Goal: Task Accomplishment & Management: Complete application form

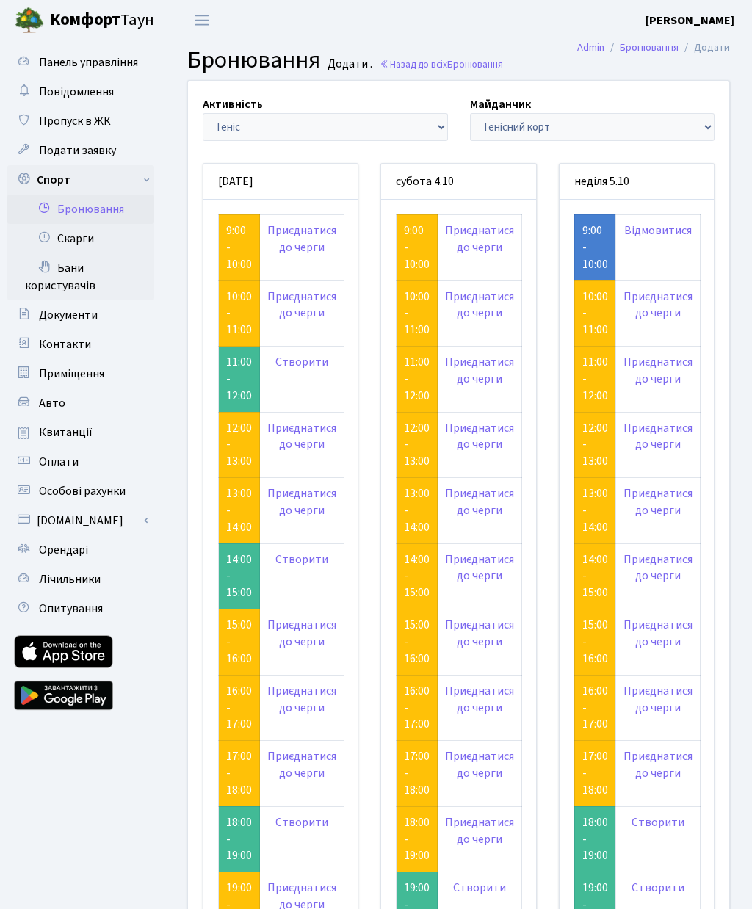
scroll to position [48, 0]
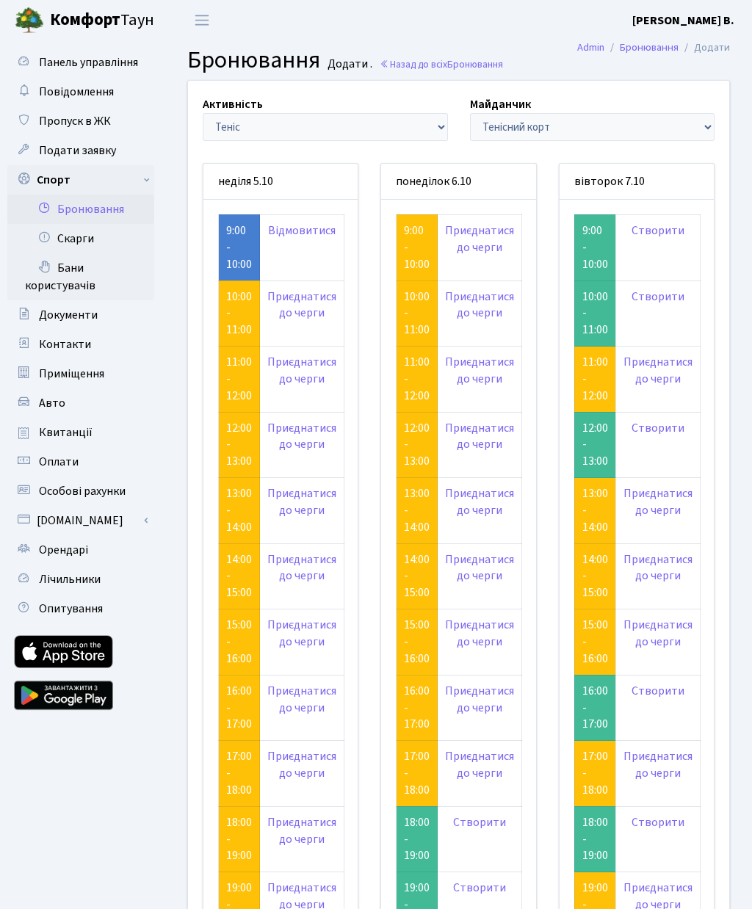
scroll to position [48, 0]
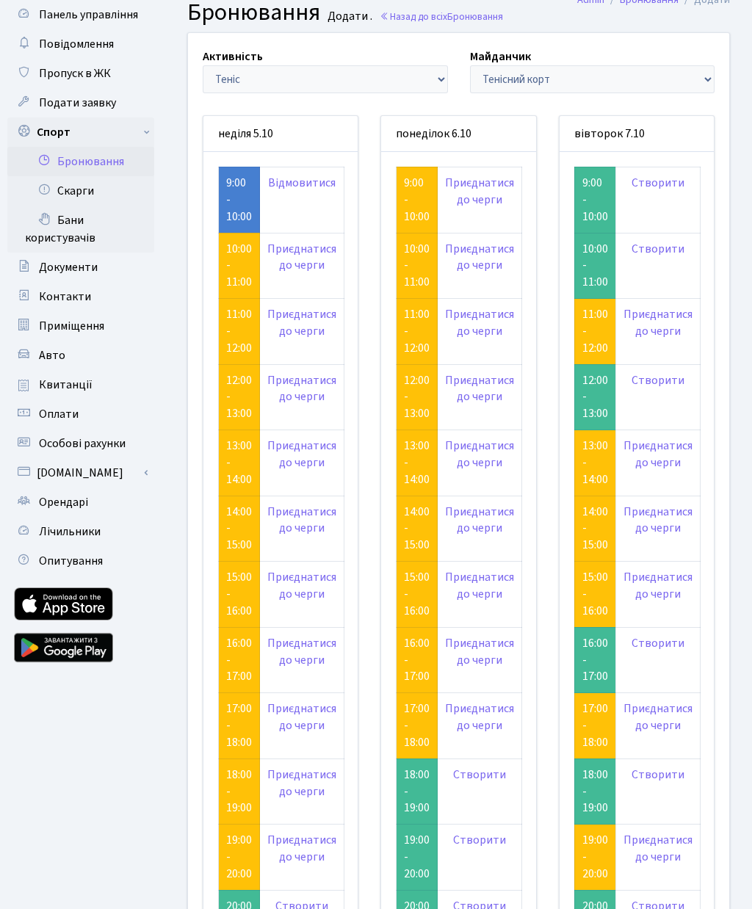
click at [661, 635] on link "Створити" at bounding box center [657, 643] width 53 height 16
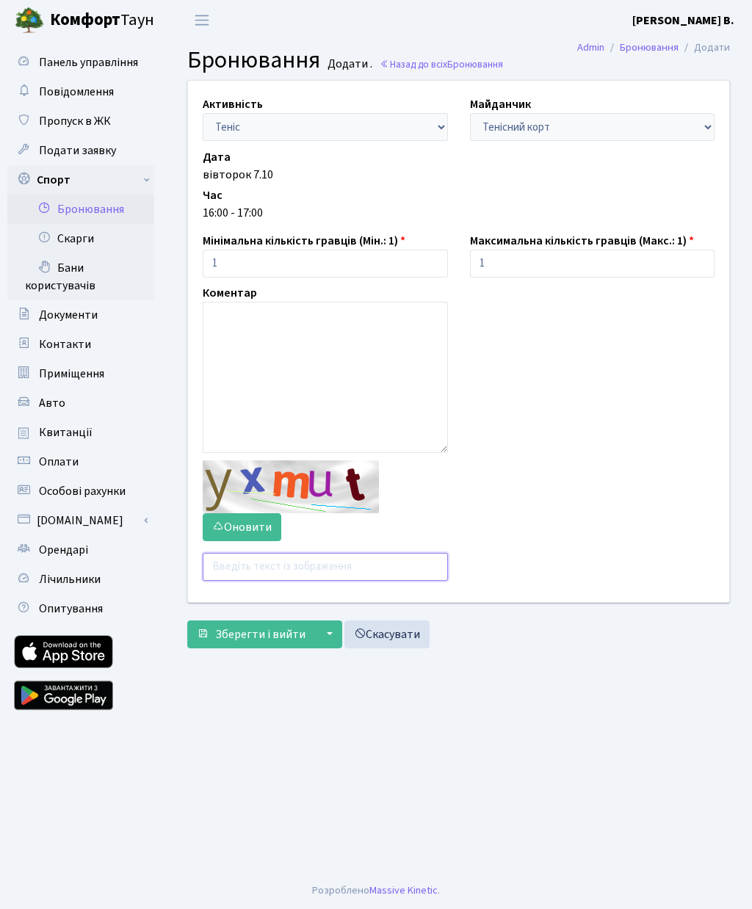
click at [294, 556] on input "text" at bounding box center [325, 567] width 245 height 28
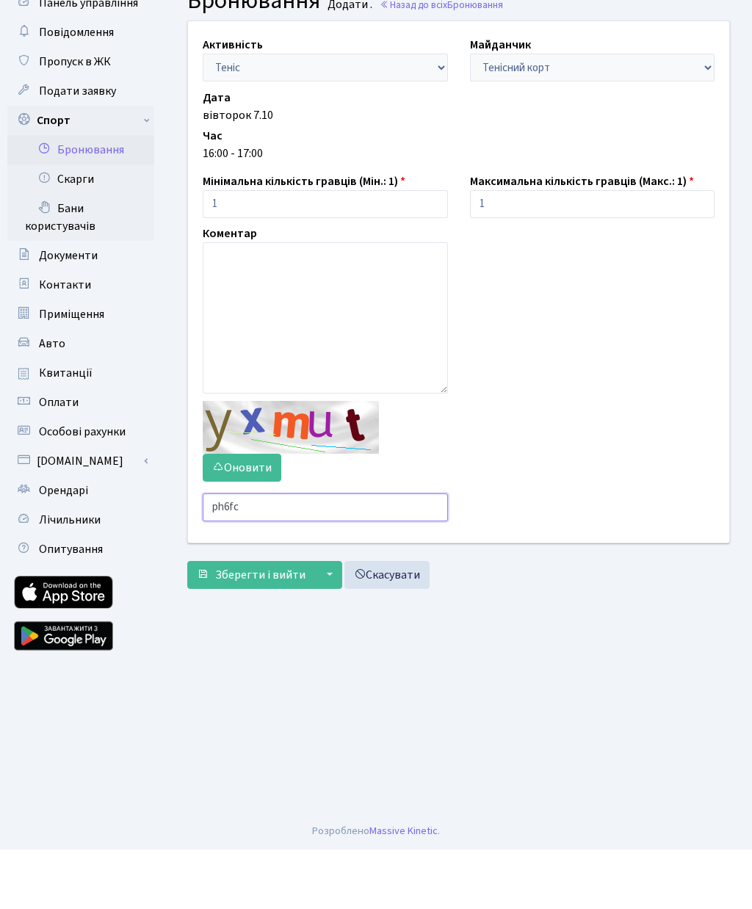
type input "ph6fc"
click at [272, 626] on span "Зберегти і вийти" at bounding box center [260, 634] width 90 height 16
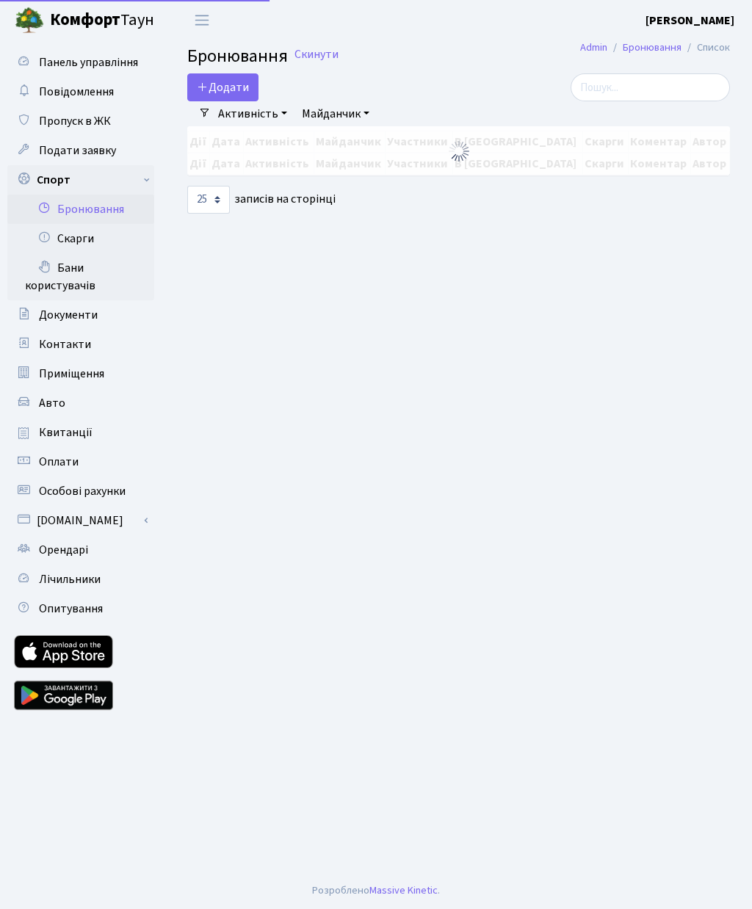
select select "25"
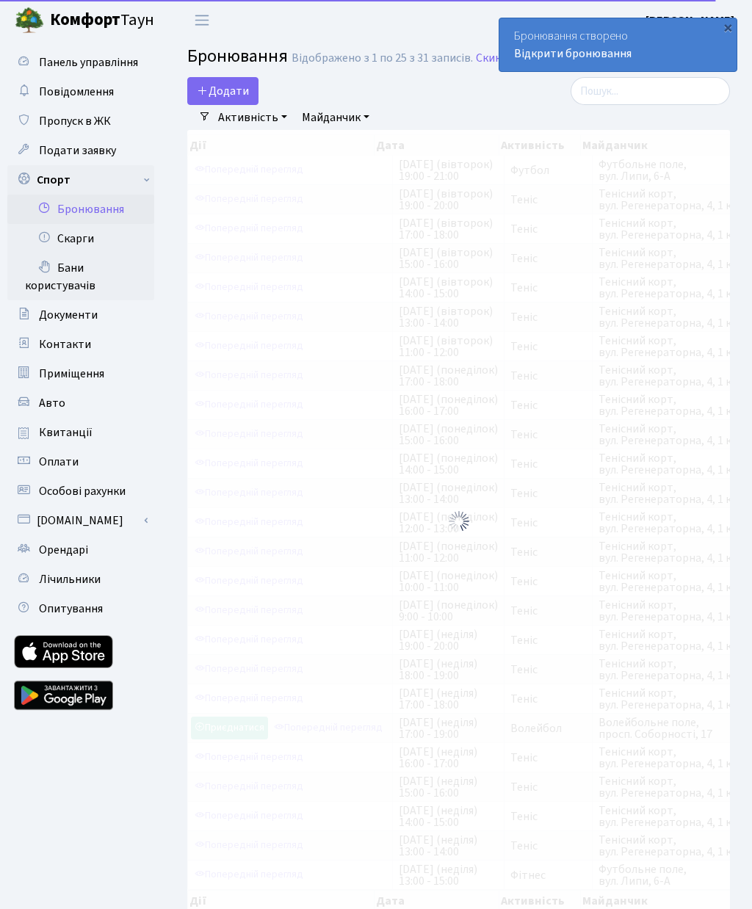
click at [231, 92] on button "Додати" at bounding box center [222, 91] width 71 height 28
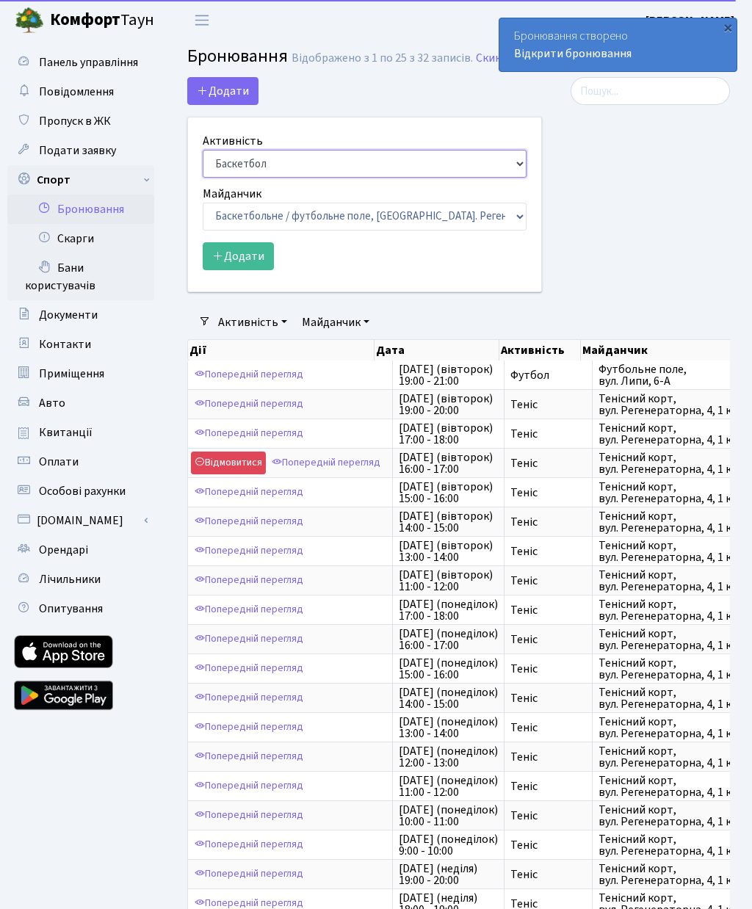
click at [285, 163] on select "Баскетбол Волейбол Йога Катання на роликах Настільний теніс Теніс Футбол Фітнес" at bounding box center [365, 164] width 324 height 28
select select "1"
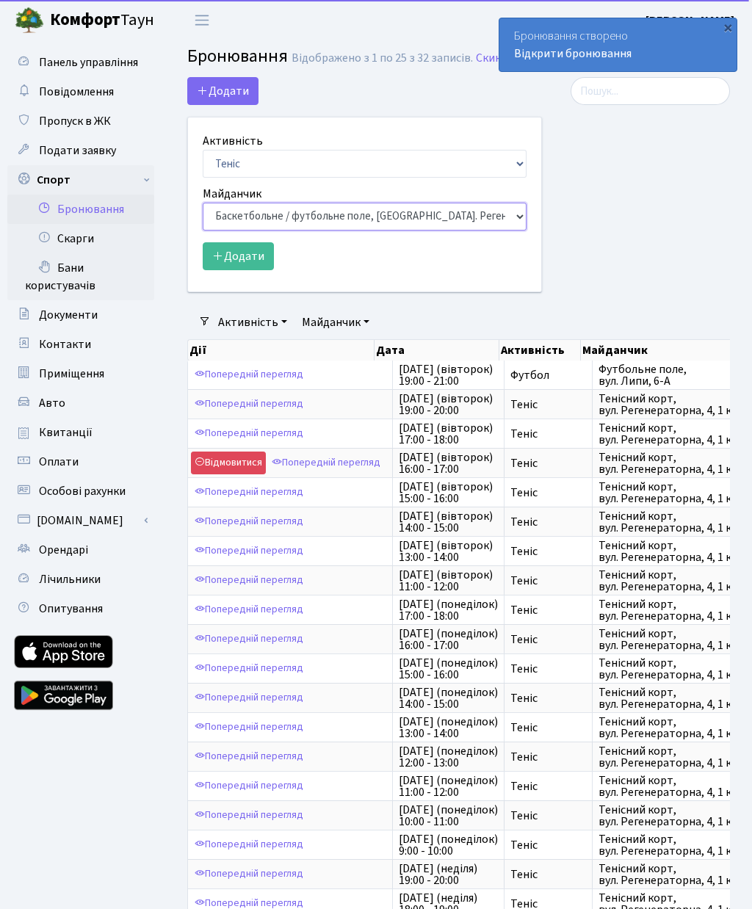
click at [345, 211] on select "Баскетбольне / футбольне поле, Вул. Регенераторна, 4, 1 корпус Баскетбольне пол…" at bounding box center [365, 217] width 324 height 28
click at [342, 214] on select "Баскетбольне / футбольне поле, Вул. Регенераторна, 4, 1 корпус Баскетбольне пол…" at bounding box center [365, 217] width 324 height 28
select select "1"
click at [241, 261] on button "Додати" at bounding box center [238, 256] width 71 height 28
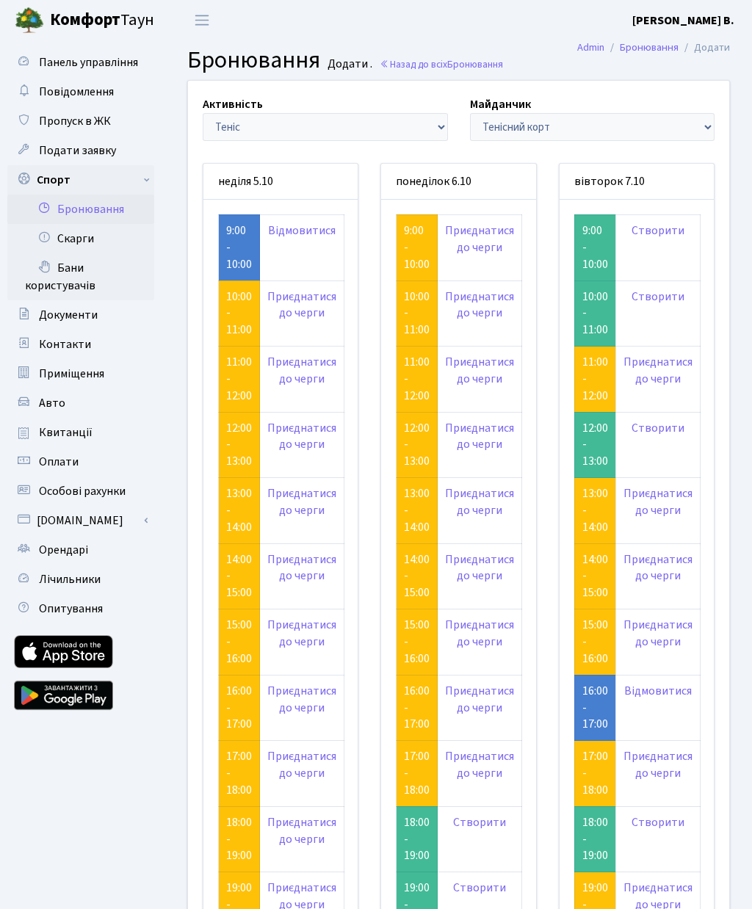
click at [62, 111] on link "Пропуск в ЖК" at bounding box center [80, 120] width 147 height 29
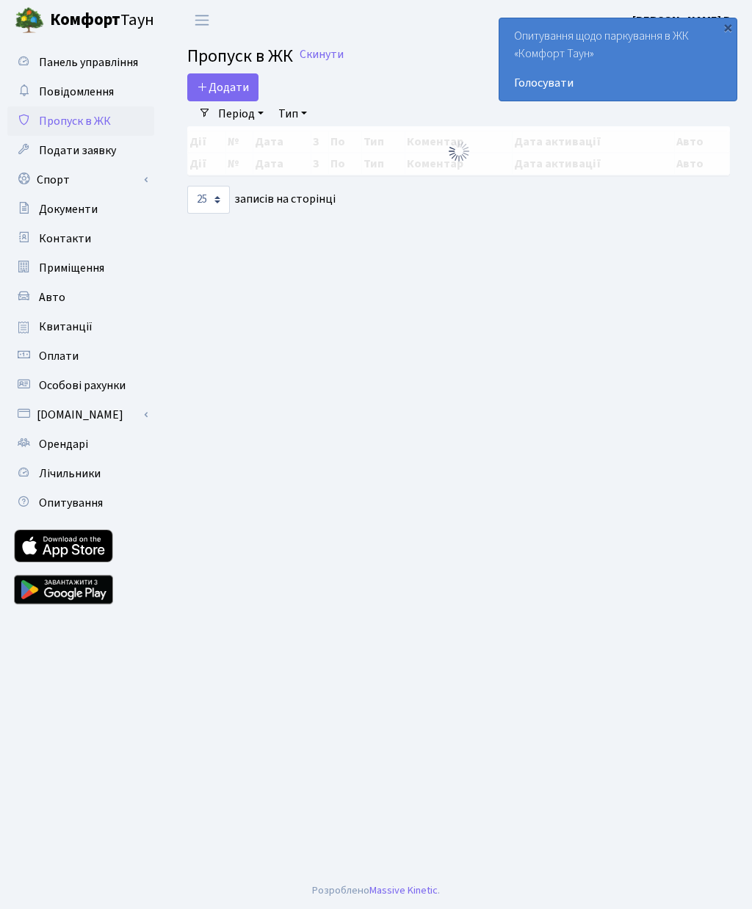
select select "25"
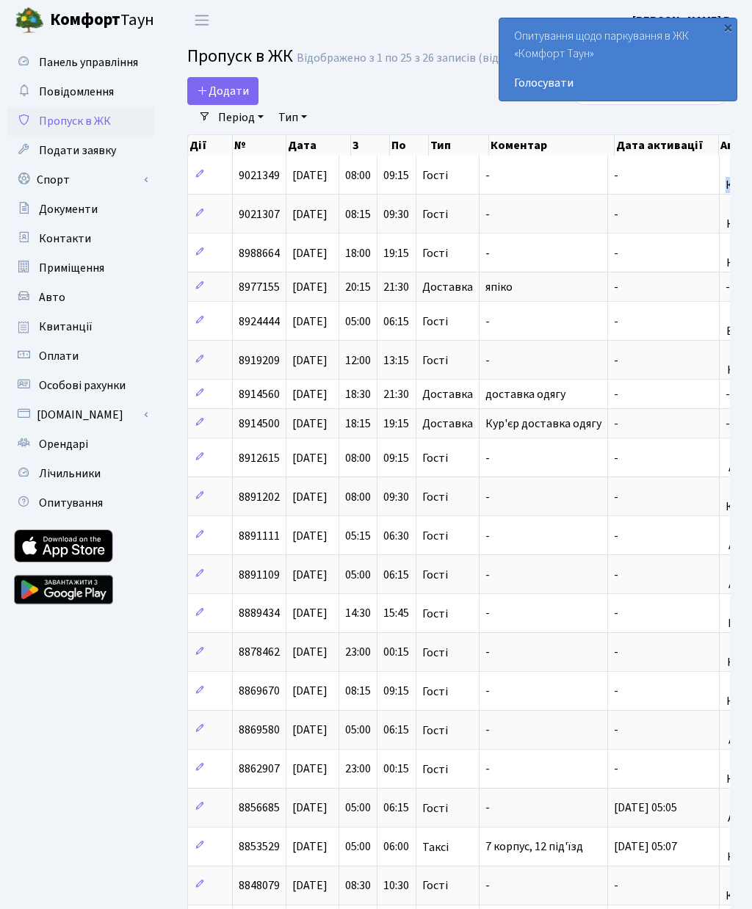
click at [222, 91] on span "Додати" at bounding box center [223, 91] width 52 height 16
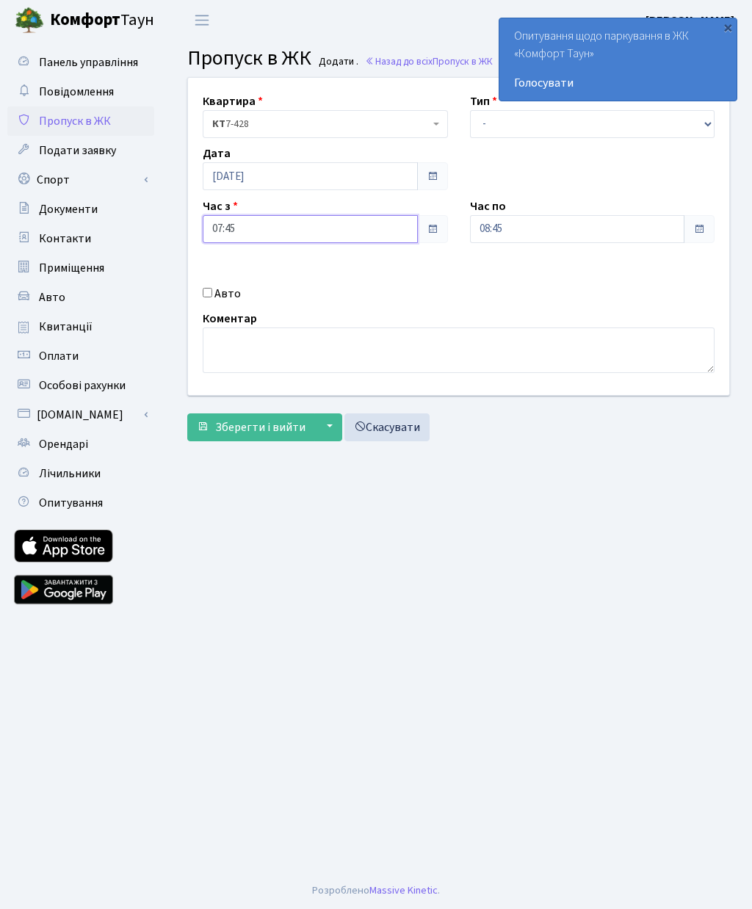
click at [323, 221] on input "07:45" at bounding box center [310, 229] width 215 height 28
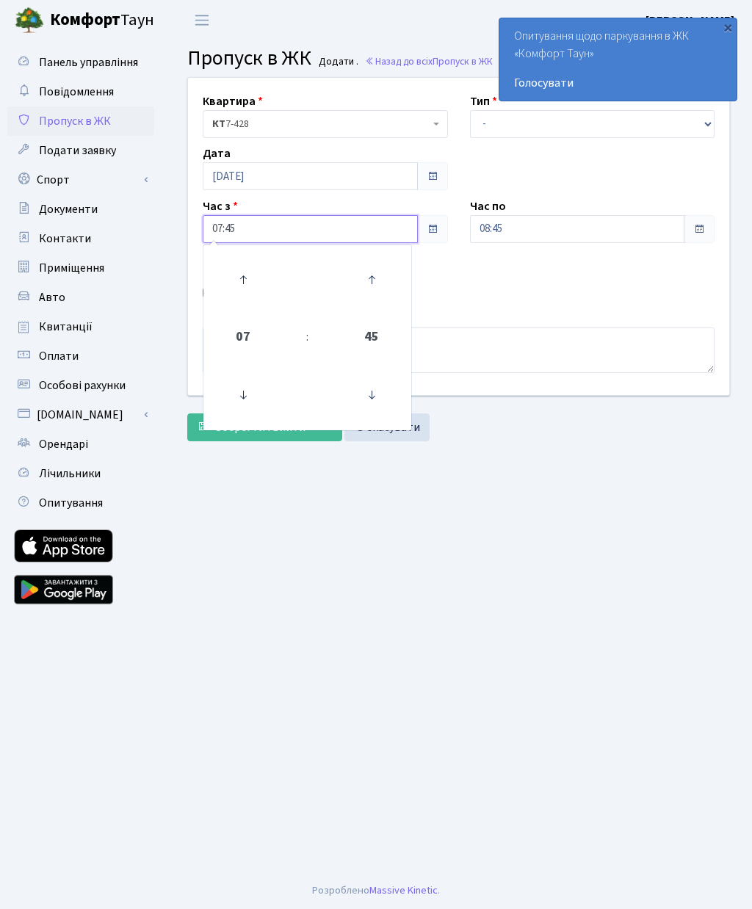
click at [246, 394] on icon at bounding box center [243, 395] width 40 height 40
click at [251, 274] on icon at bounding box center [243, 280] width 40 height 40
click at [257, 272] on icon at bounding box center [243, 280] width 40 height 40
click at [370, 395] on icon at bounding box center [372, 395] width 40 height 40
click at [374, 395] on icon at bounding box center [372, 395] width 40 height 40
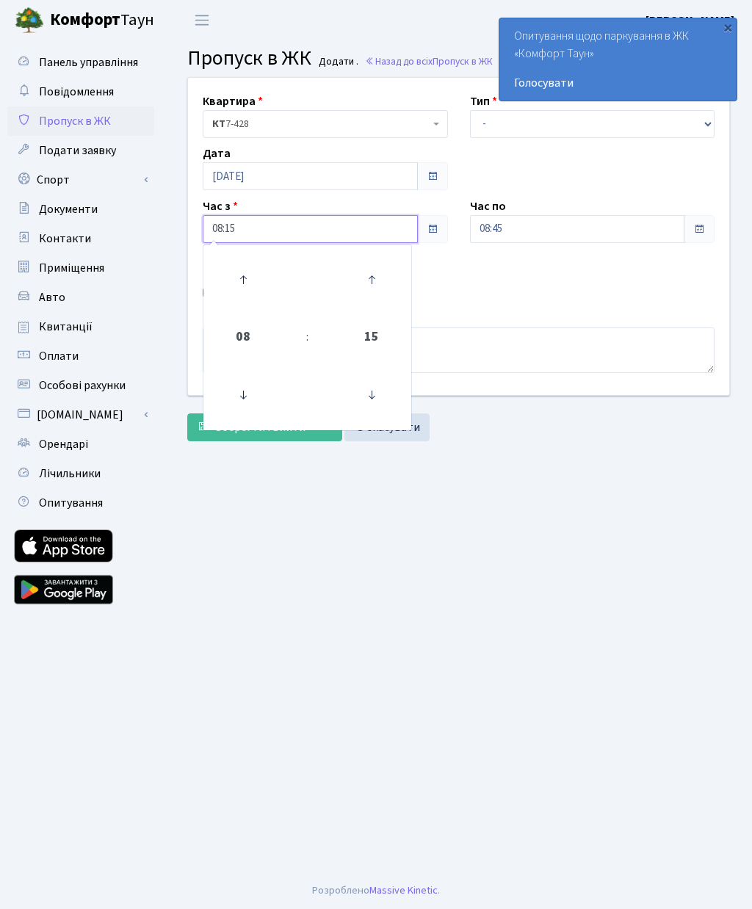
click at [361, 276] on icon at bounding box center [372, 280] width 40 height 40
click at [382, 402] on icon at bounding box center [372, 395] width 40 height 40
type input "08:15"
click at [544, 448] on main "Admin Пропуск в ЖК Додати Пропуск в ЖК Додати . Назад до всіх Пропуск в ЖК Квар…" at bounding box center [458, 456] width 586 height 832
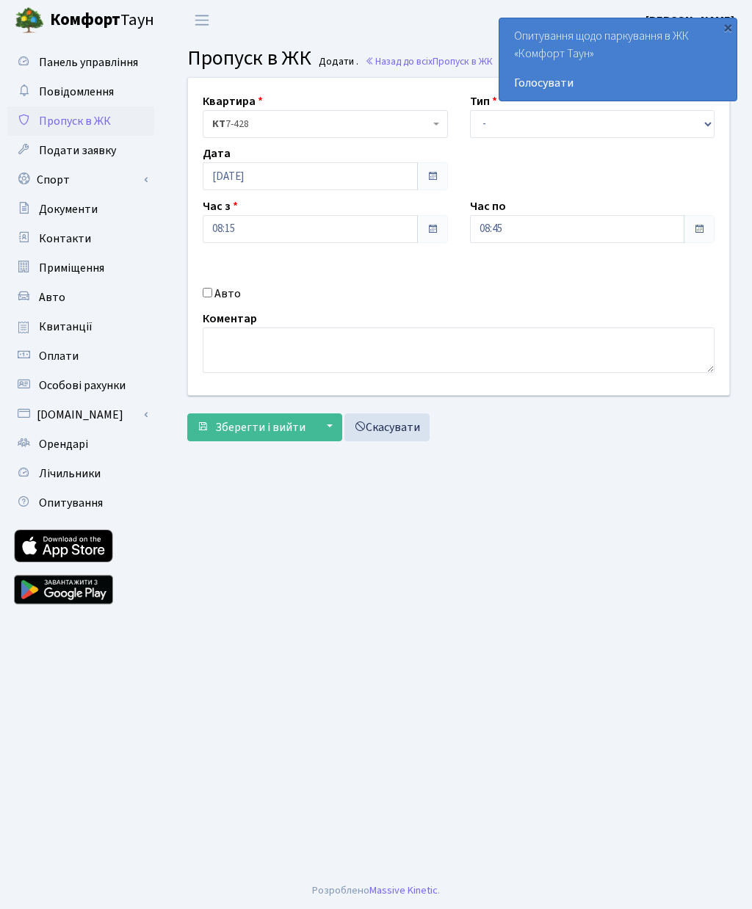
click at [696, 221] on span at bounding box center [698, 229] width 31 height 28
click at [603, 222] on input "08:45" at bounding box center [577, 229] width 215 height 28
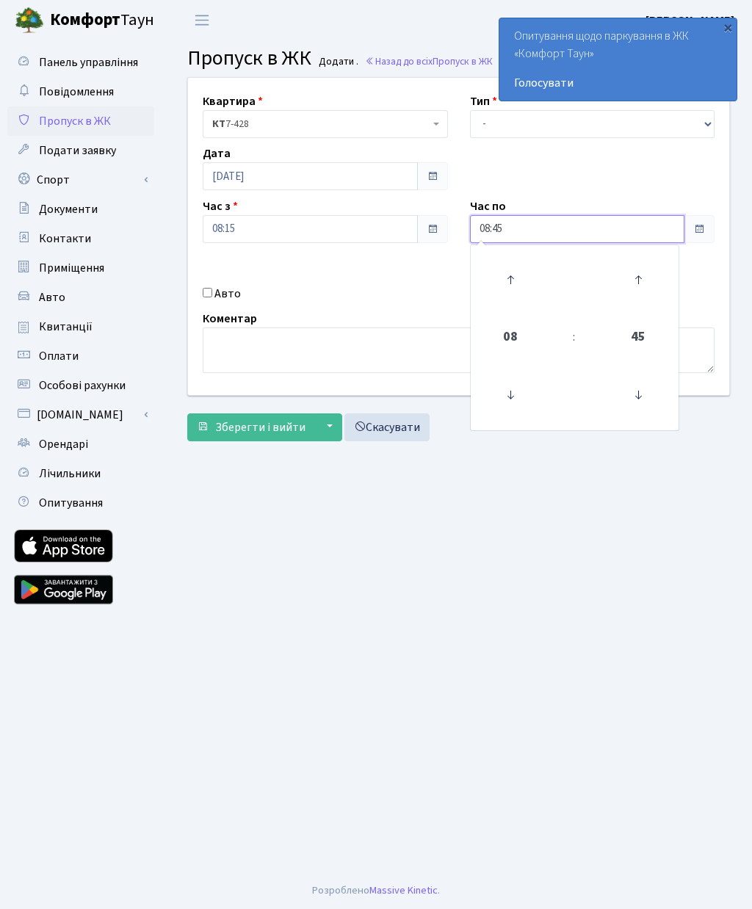
click at [512, 284] on icon at bounding box center [510, 280] width 40 height 40
type input "09:45"
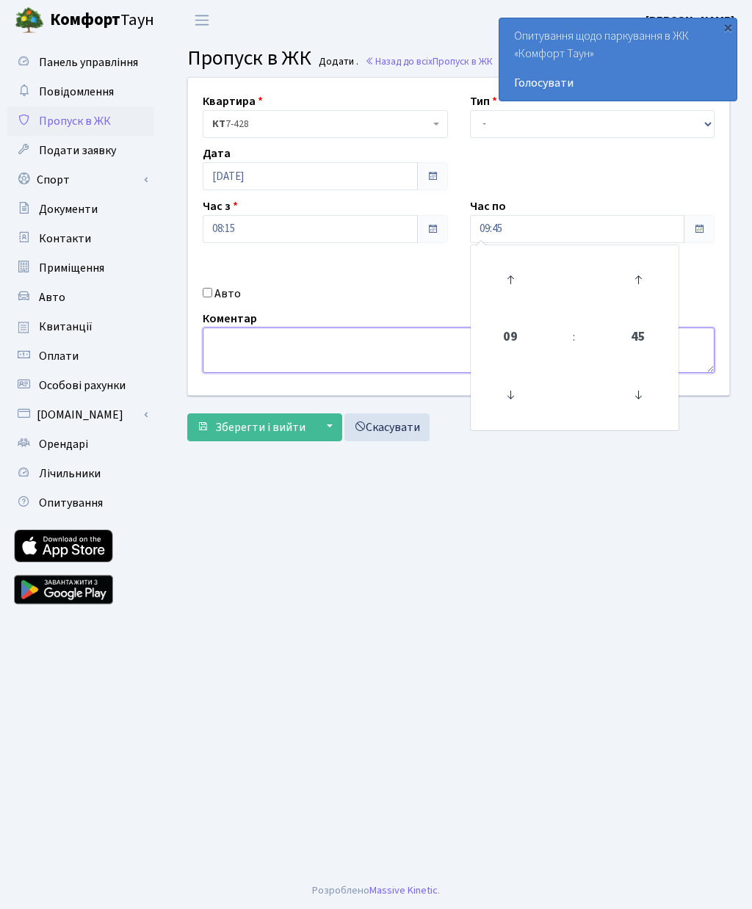
click at [393, 355] on textarea at bounding box center [459, 350] width 512 height 46
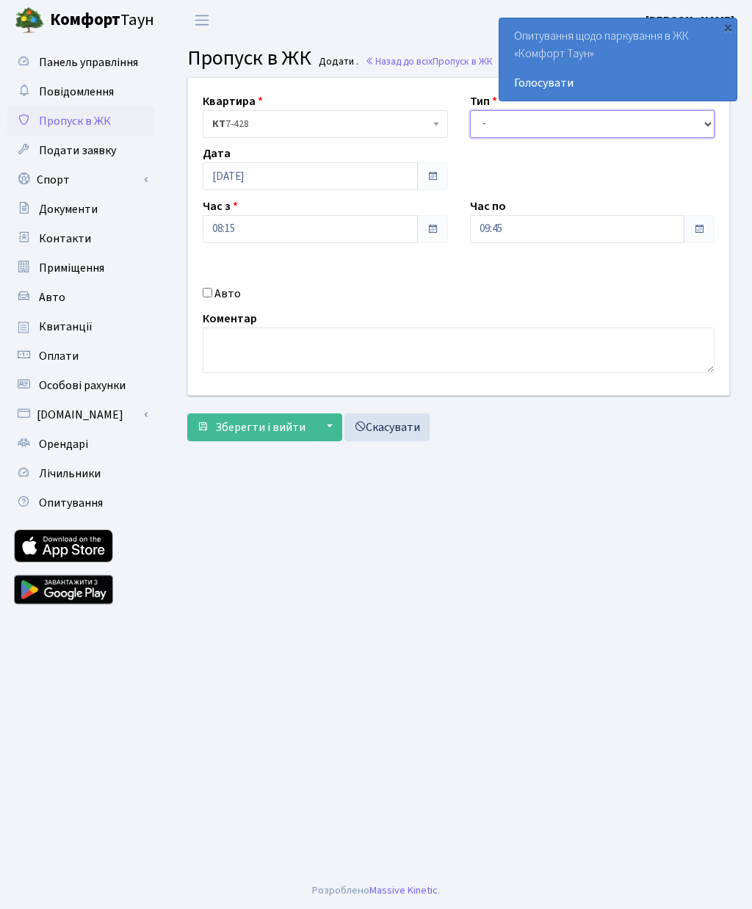
click at [518, 126] on select "- Доставка Таксі Гості Сервіс" at bounding box center [592, 124] width 245 height 28
select select "3"
click at [211, 288] on input "Авто" at bounding box center [208, 293] width 10 height 10
checkbox input "true"
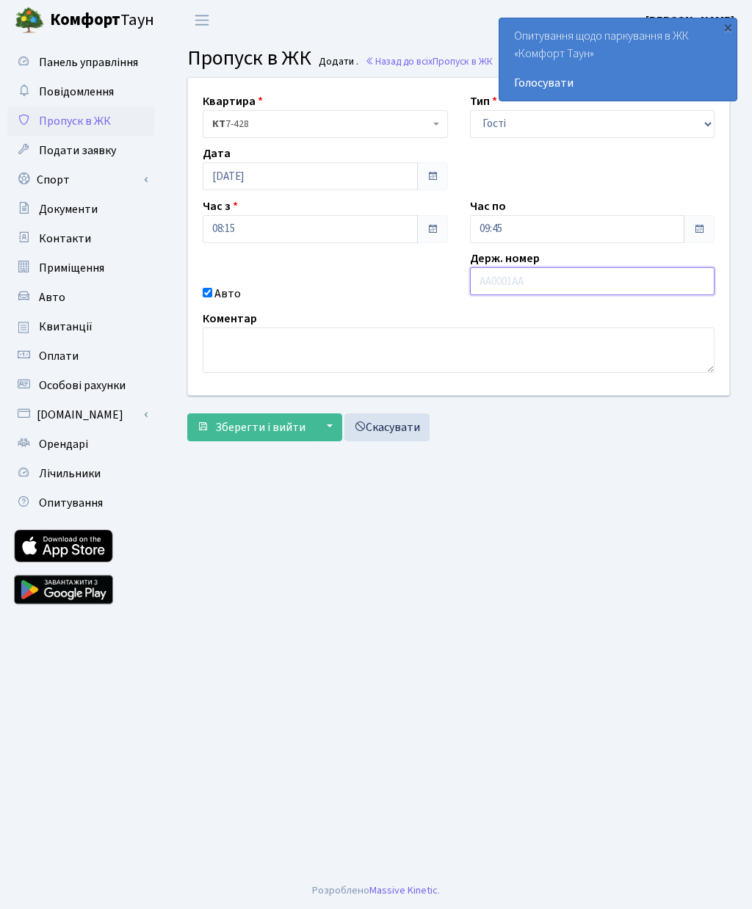
click at [541, 287] on input "text" at bounding box center [592, 281] width 245 height 28
paste input "КА1670МТ"
type input "КА5548ВН"
click at [265, 423] on span "Зберегти і вийти" at bounding box center [260, 427] width 90 height 16
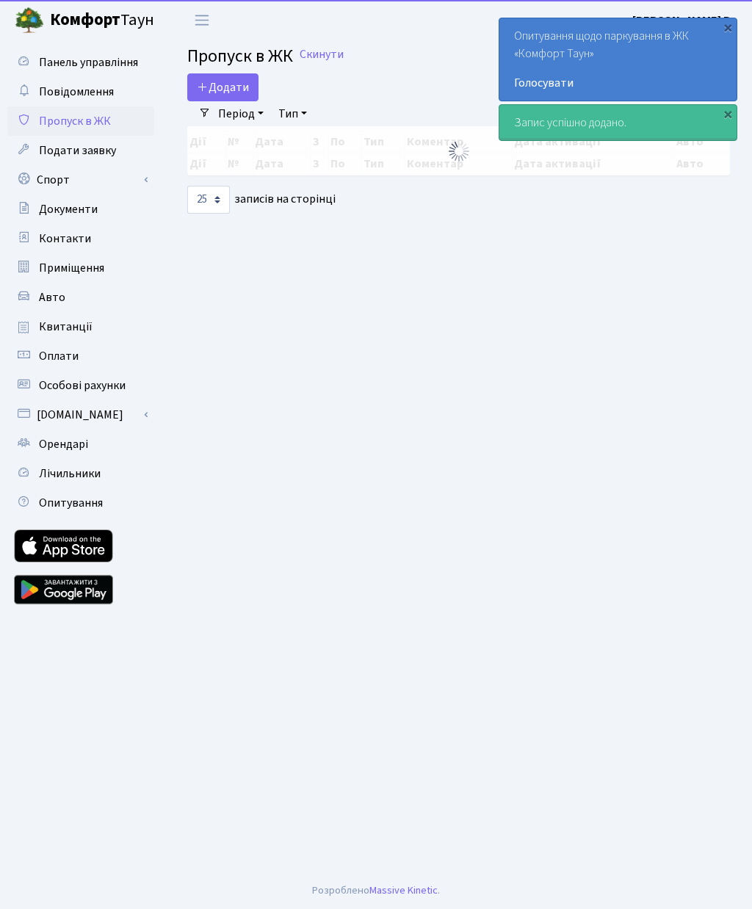
select select "25"
